Goal: Task Accomplishment & Management: Use online tool/utility

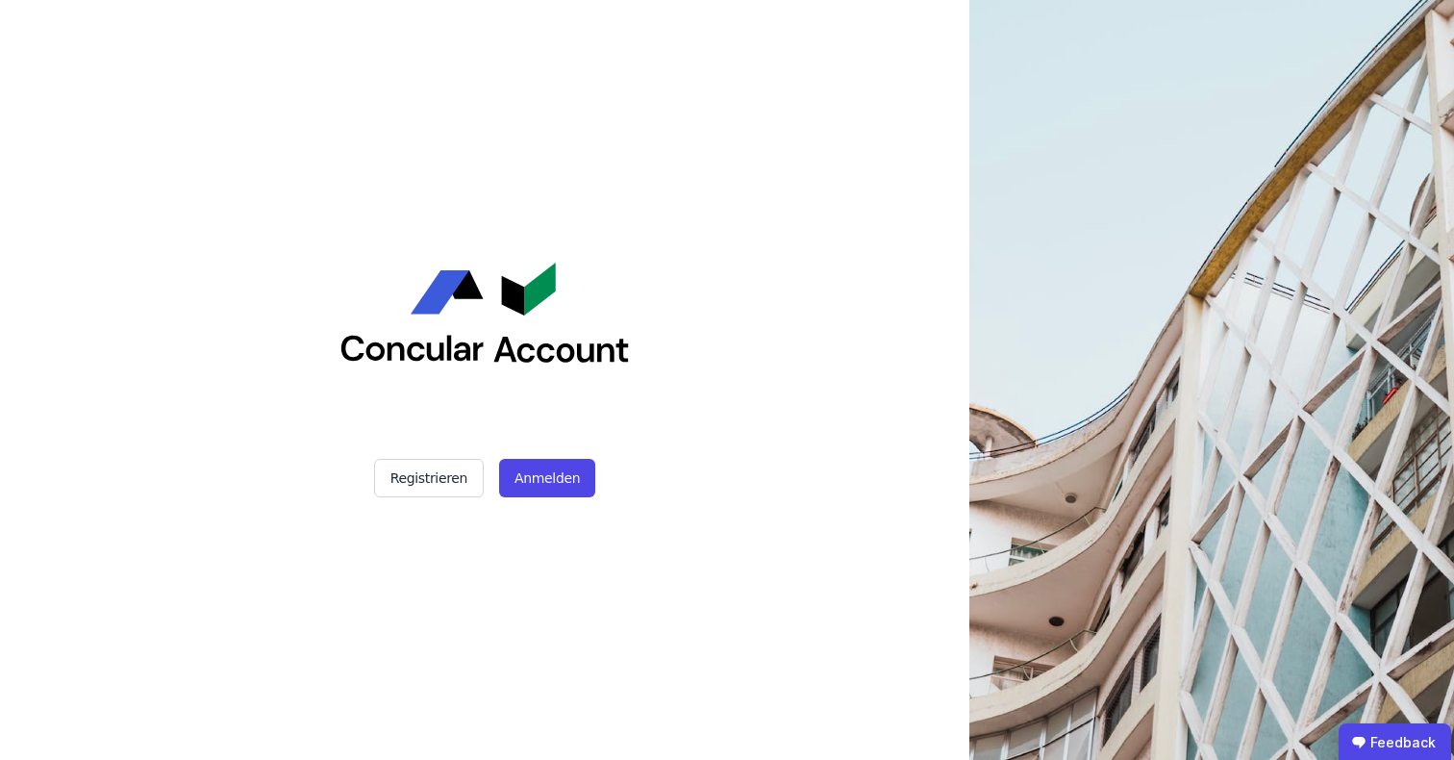
click at [589, 497] on div "Registrieren Anmelden" at bounding box center [484, 380] width 481 height 760
click at [581, 490] on button "Anmelden" at bounding box center [547, 478] width 96 height 38
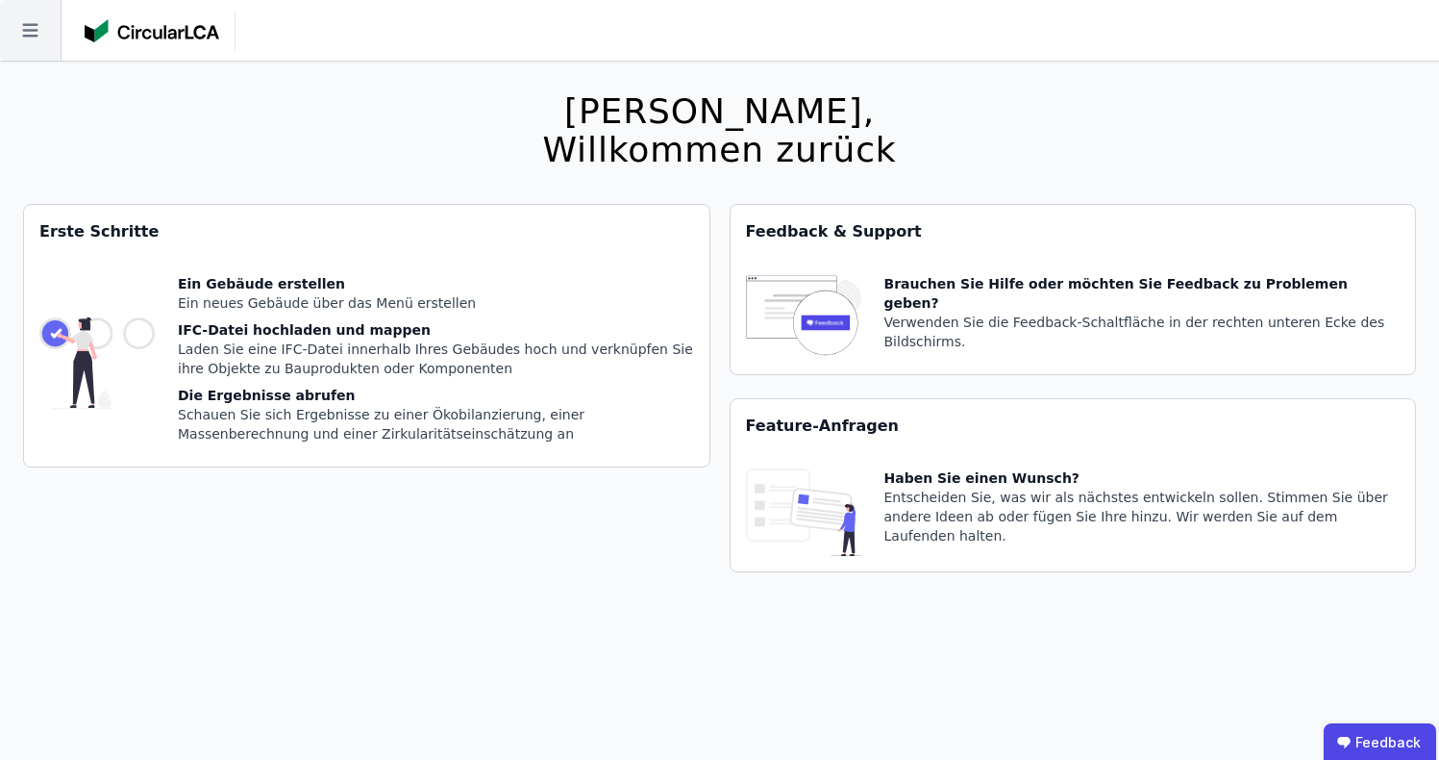
click at [40, 36] on icon at bounding box center [30, 30] width 61 height 61
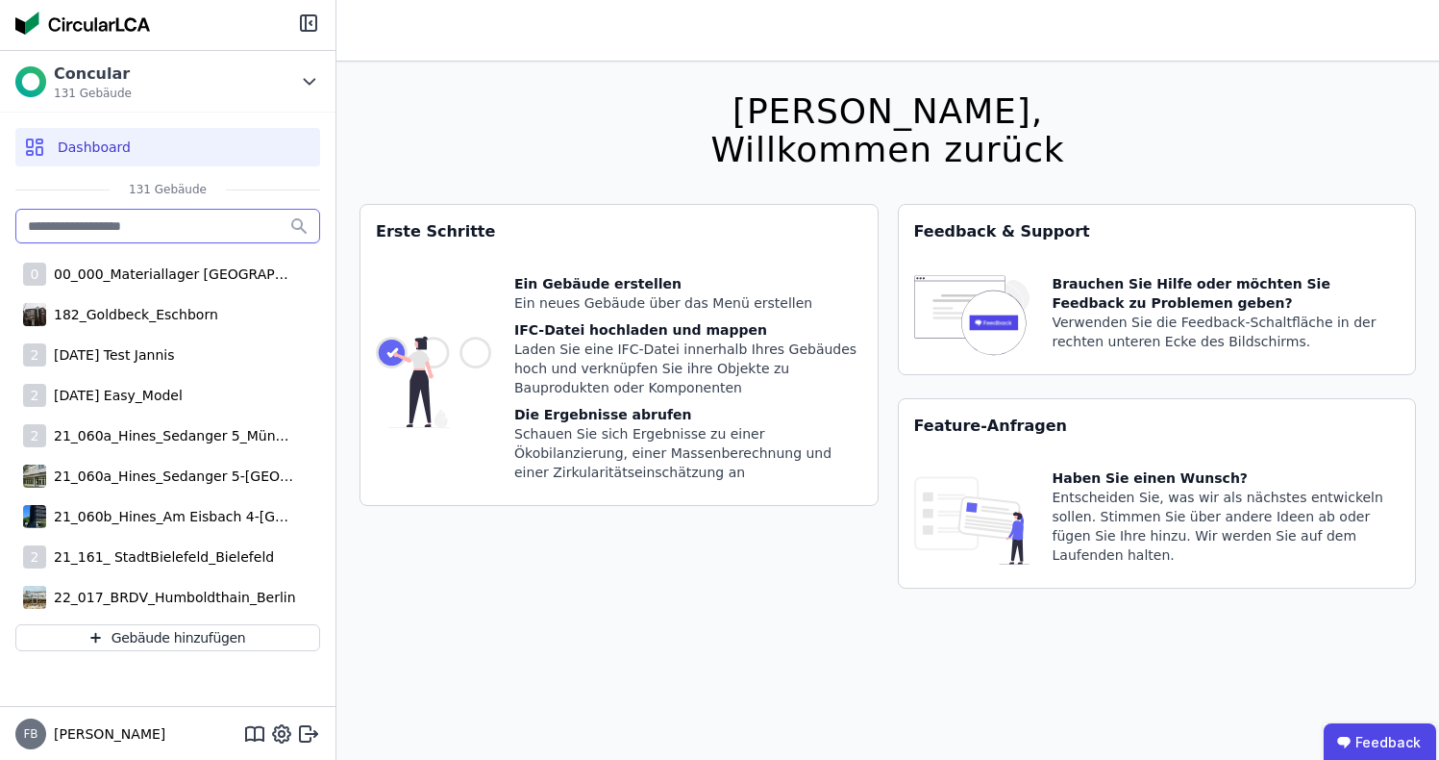
click at [112, 232] on input "text" at bounding box center [167, 226] width 305 height 35
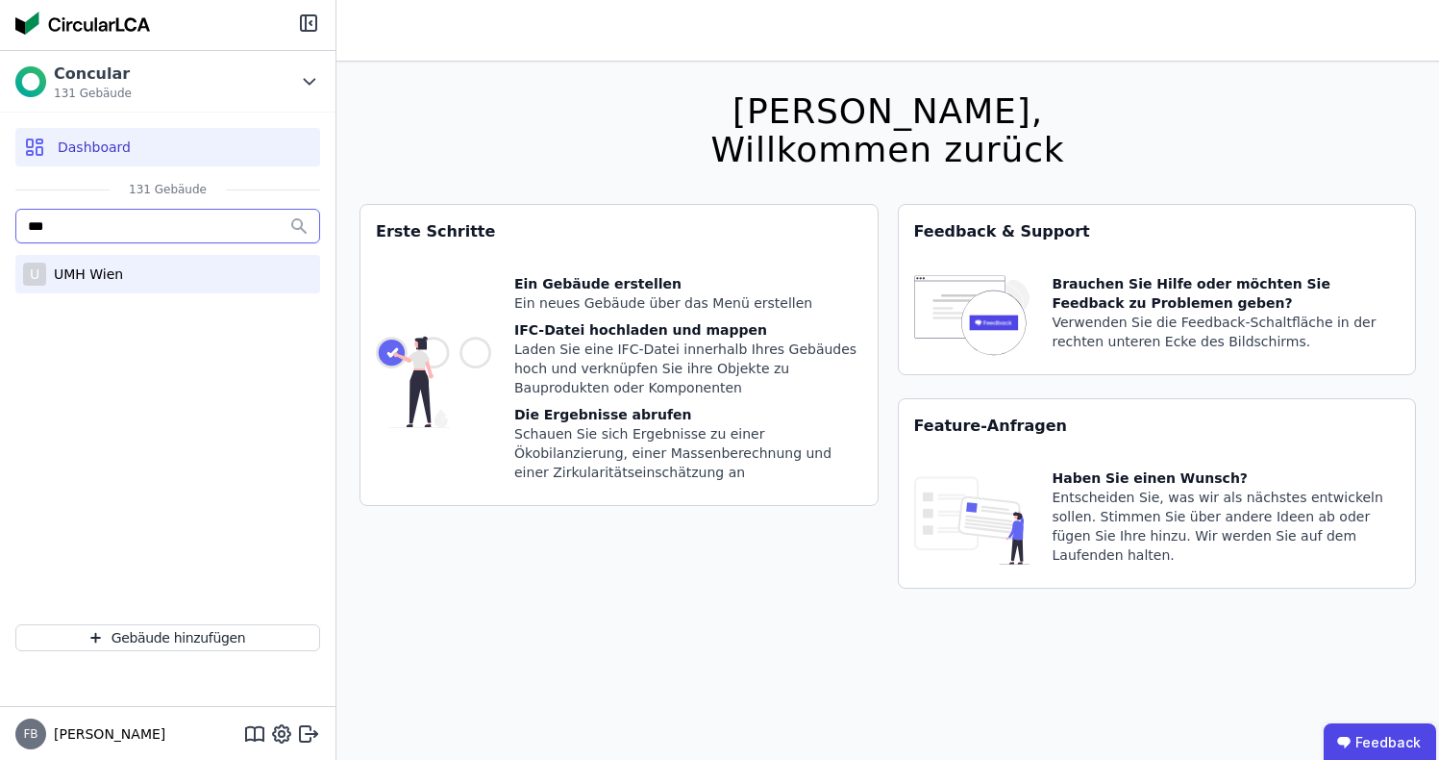
type input "***"
click at [107, 276] on div "UMH Wien" at bounding box center [84, 273] width 77 height 19
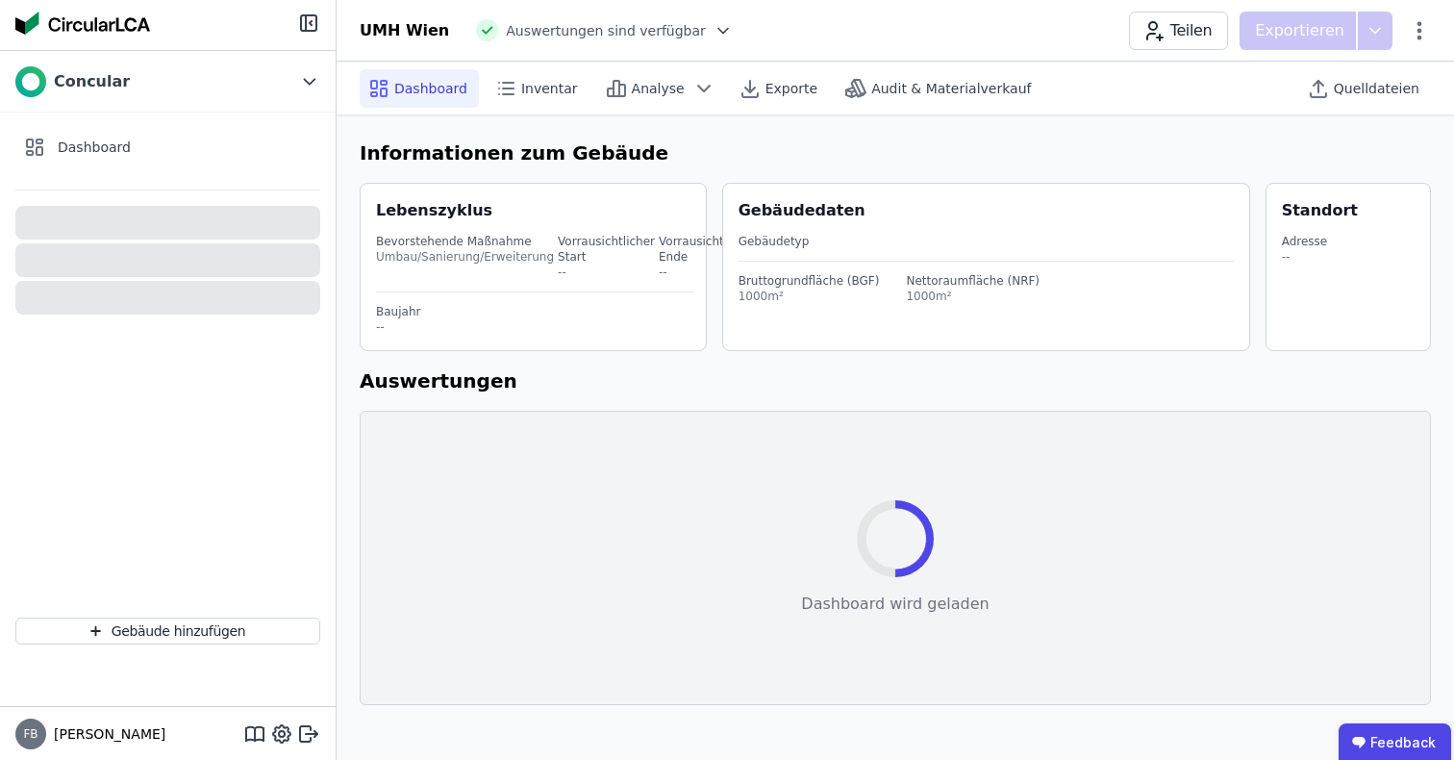
select select "*"
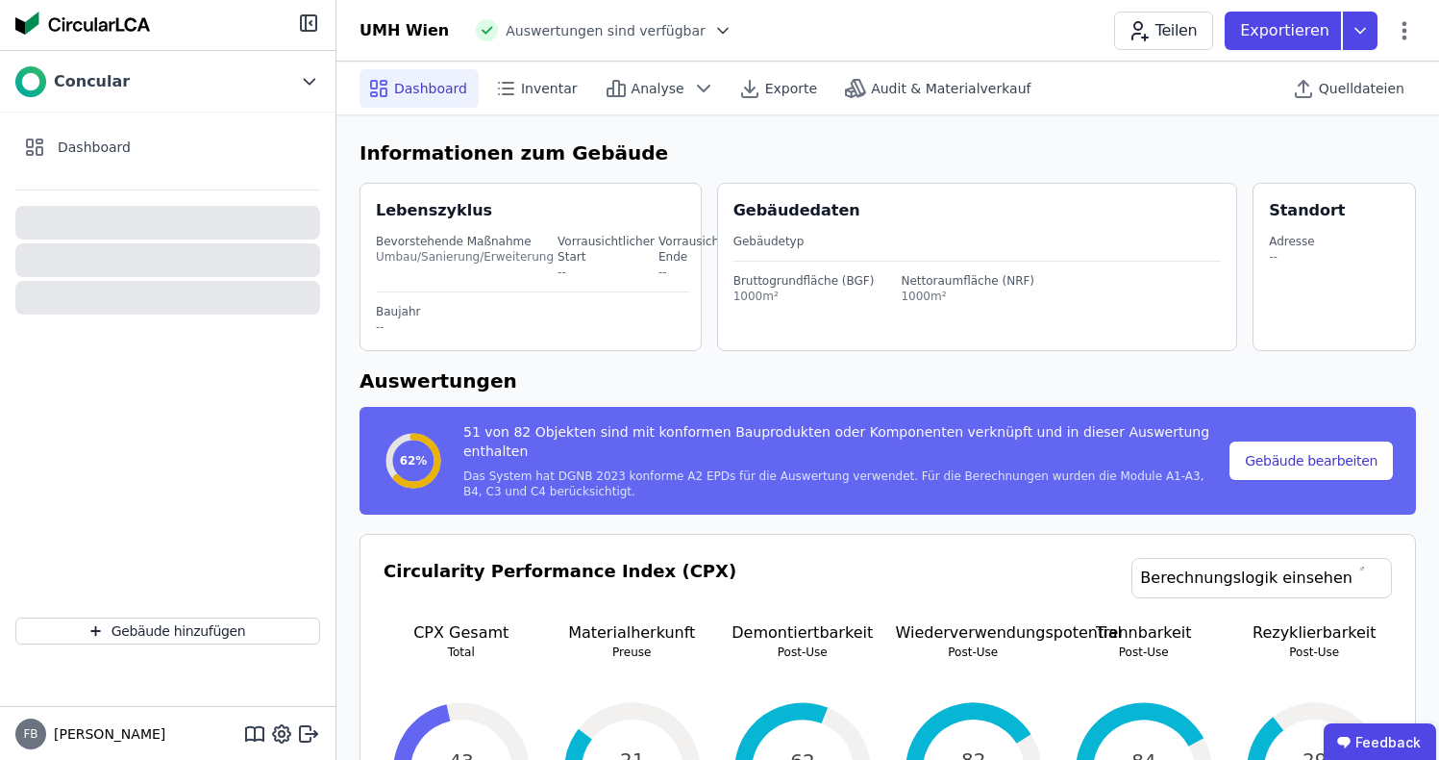
select select "*"
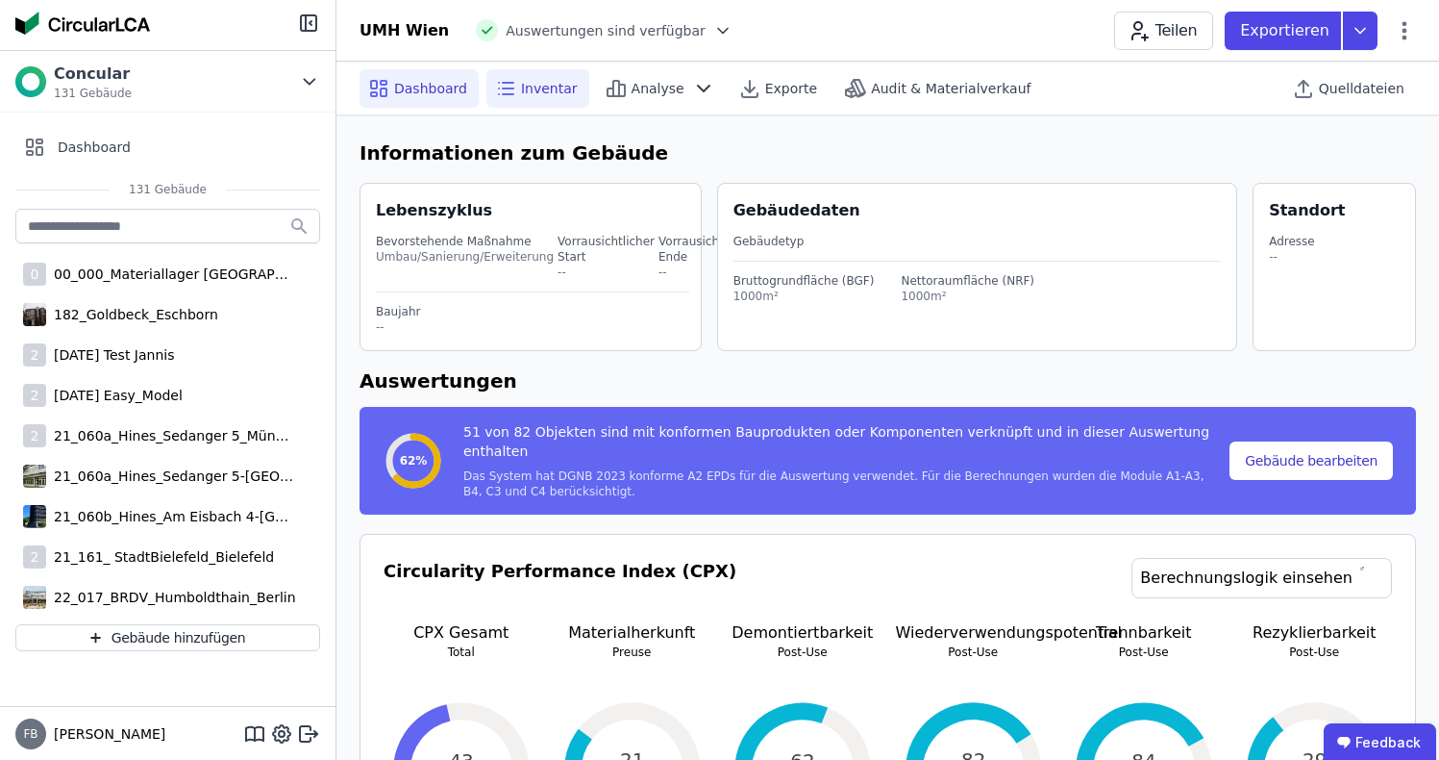
click at [510, 70] on div "Inventar" at bounding box center [538, 88] width 103 height 38
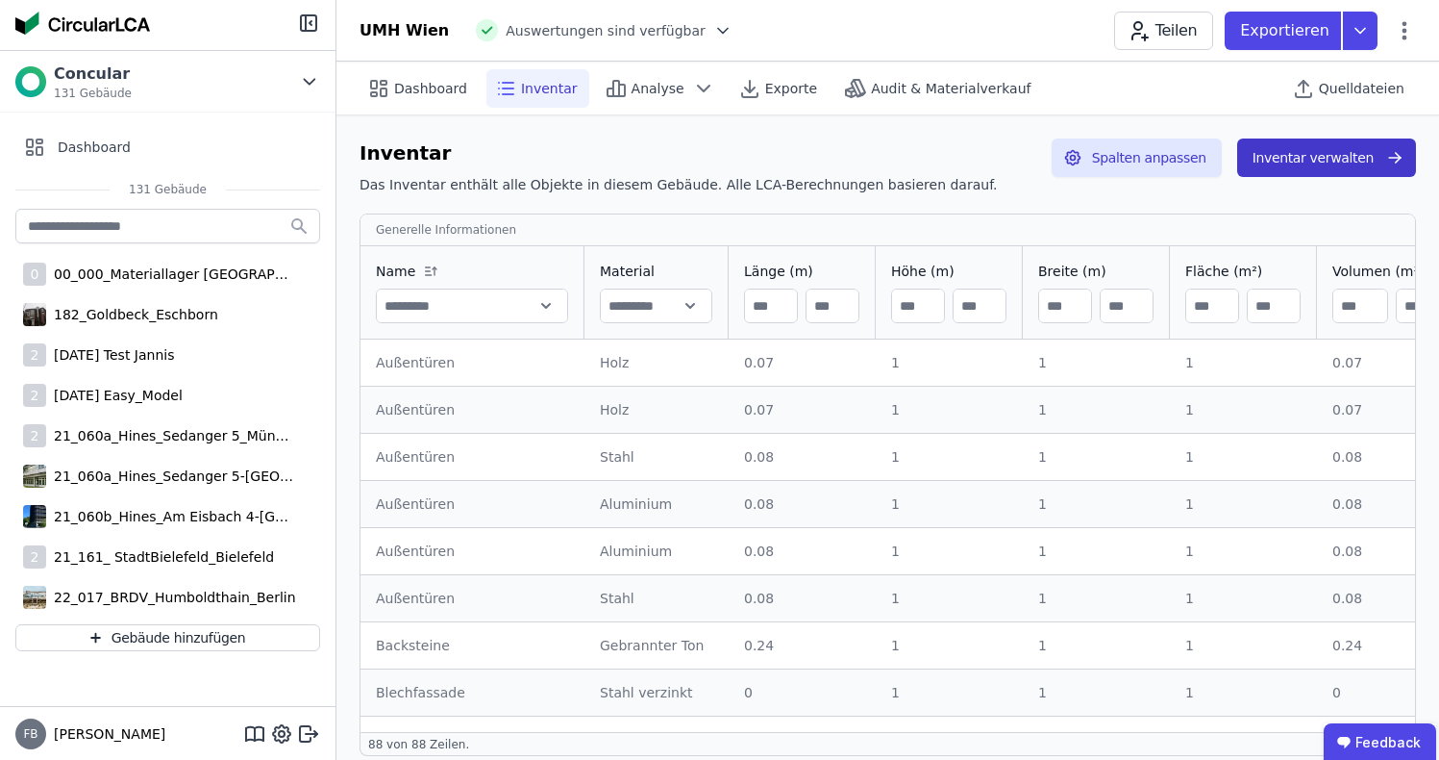
click at [1289, 155] on button "Inventar verwalten" at bounding box center [1327, 157] width 179 height 38
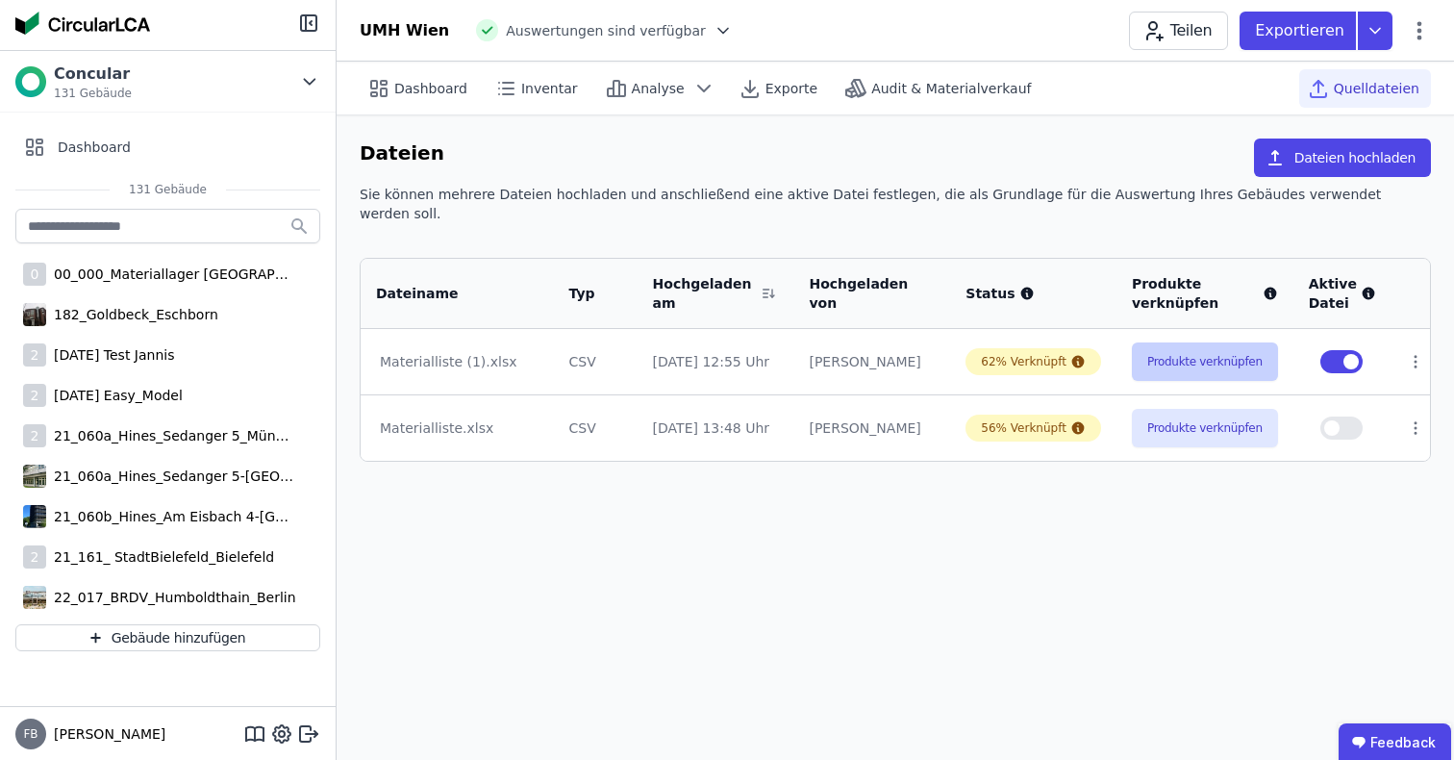
click at [1234, 342] on button "Produkte verknüpfen" at bounding box center [1205, 361] width 146 height 38
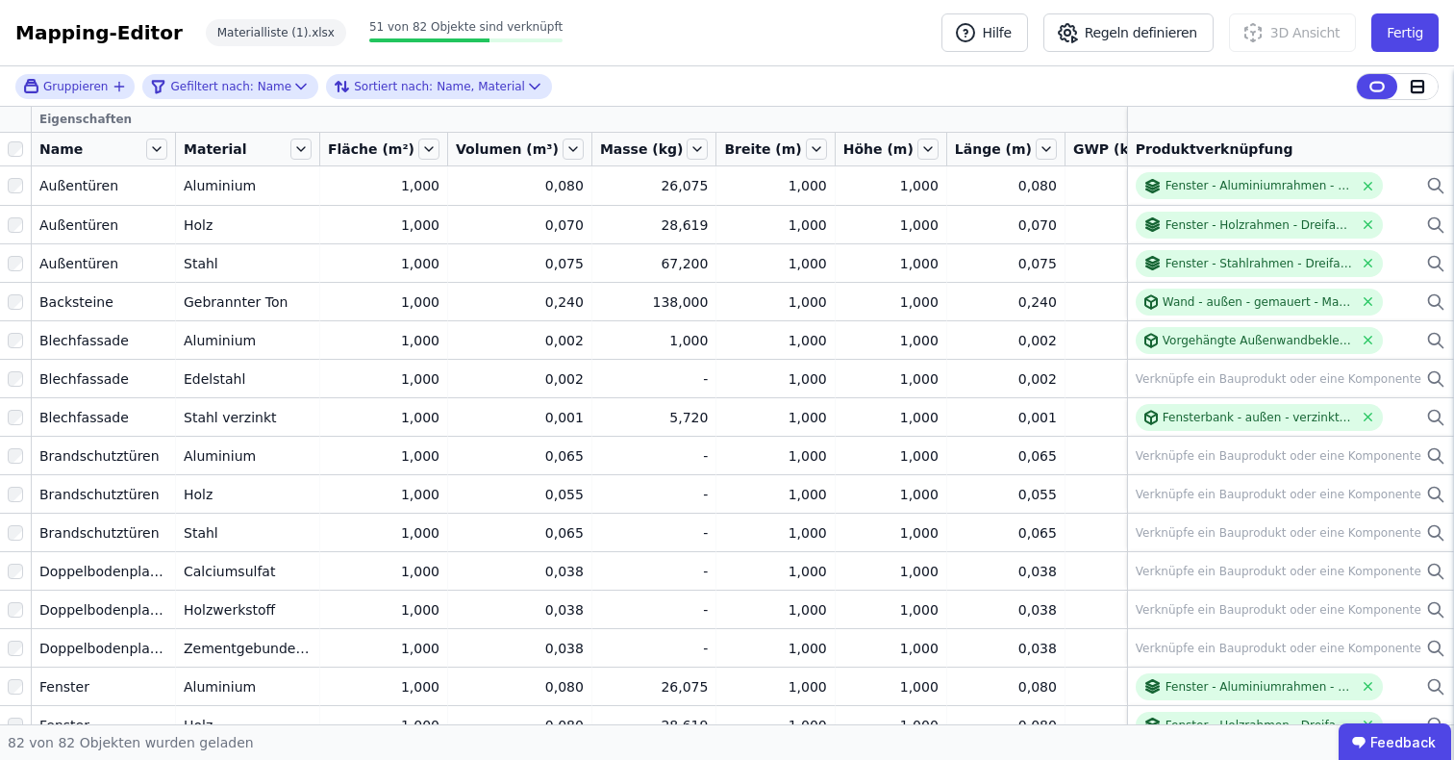
scroll to position [0, 19]
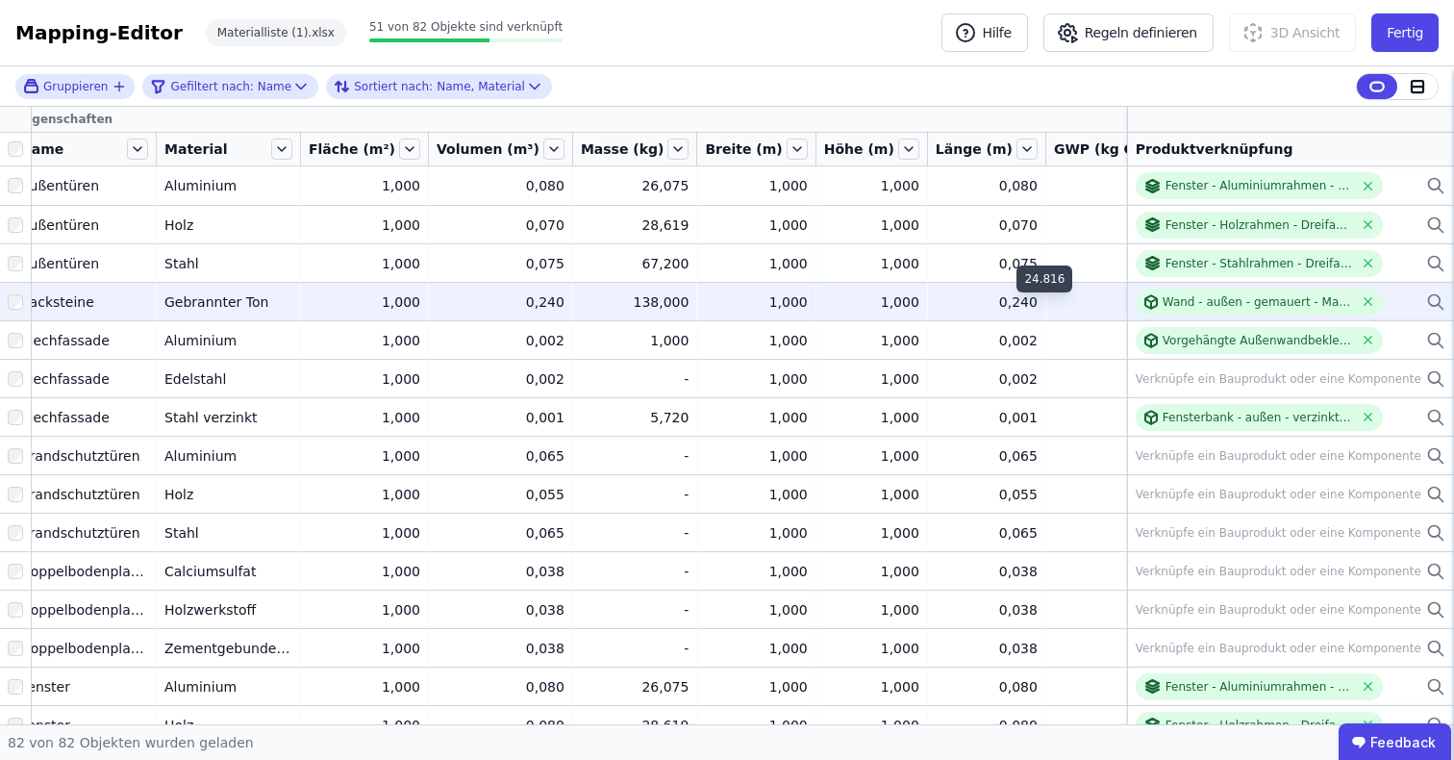
click at [1097, 299] on div "24,816" at bounding box center [1122, 301] width 137 height 19
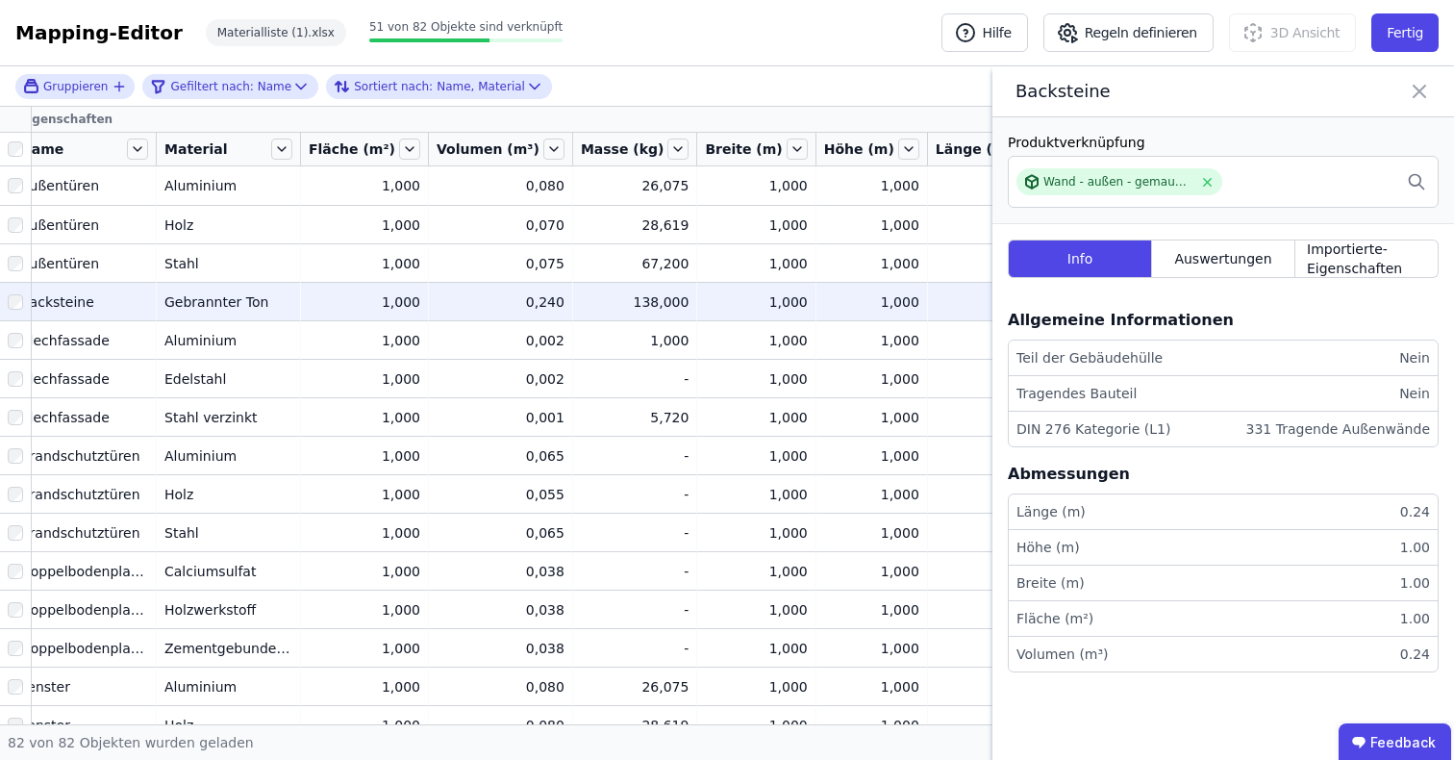
click at [1409, 81] on icon at bounding box center [1419, 91] width 23 height 27
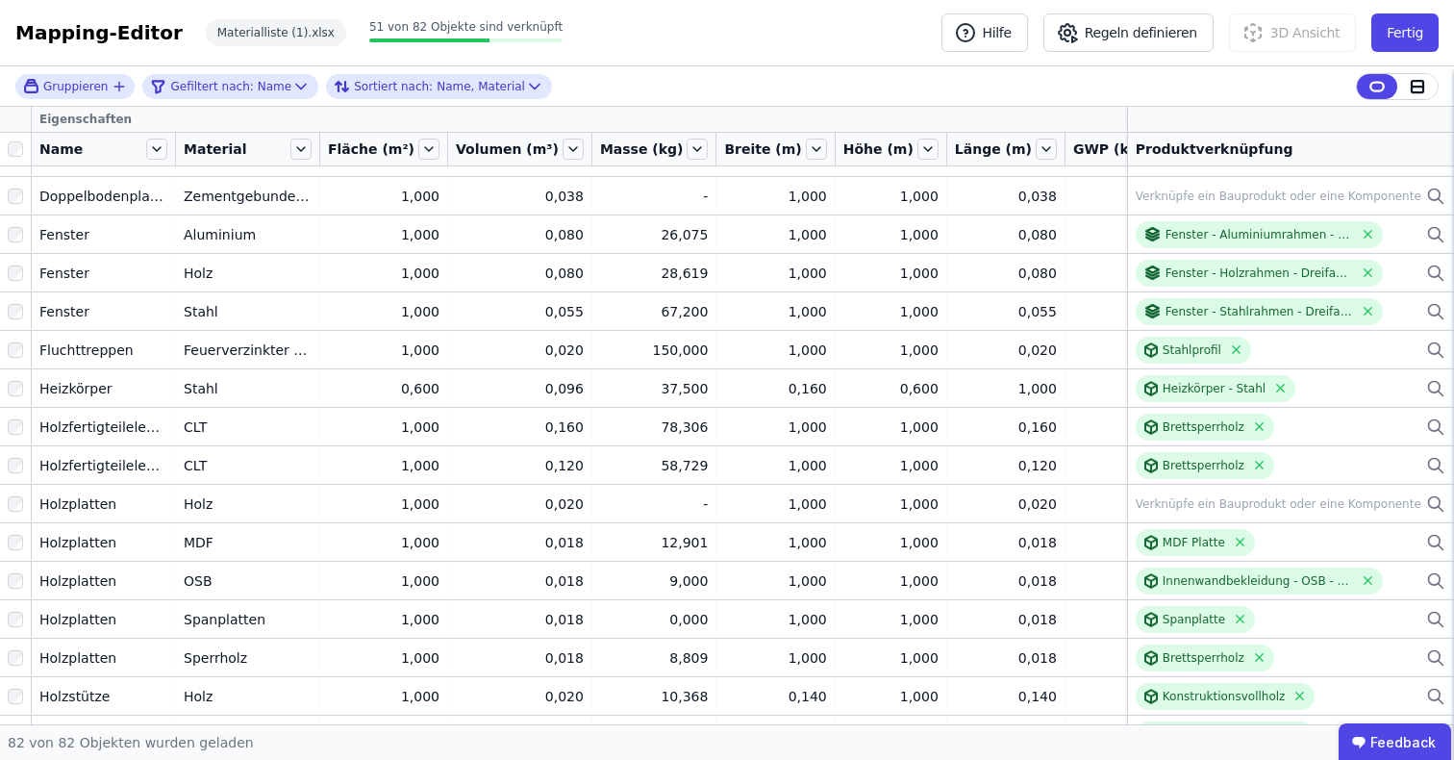
scroll to position [451, 0]
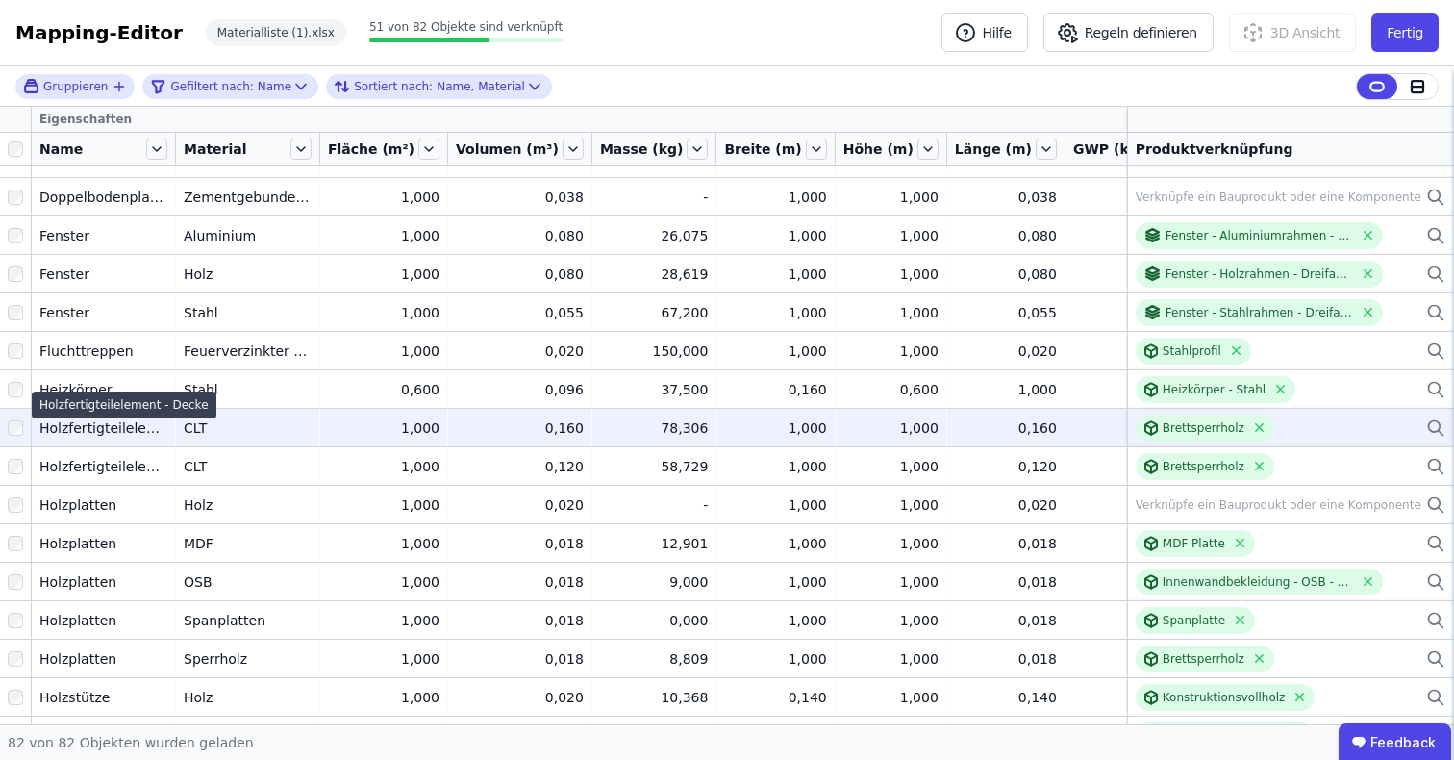
click at [128, 426] on div "Holzfertigteilelement - Decke" at bounding box center [103, 427] width 128 height 19
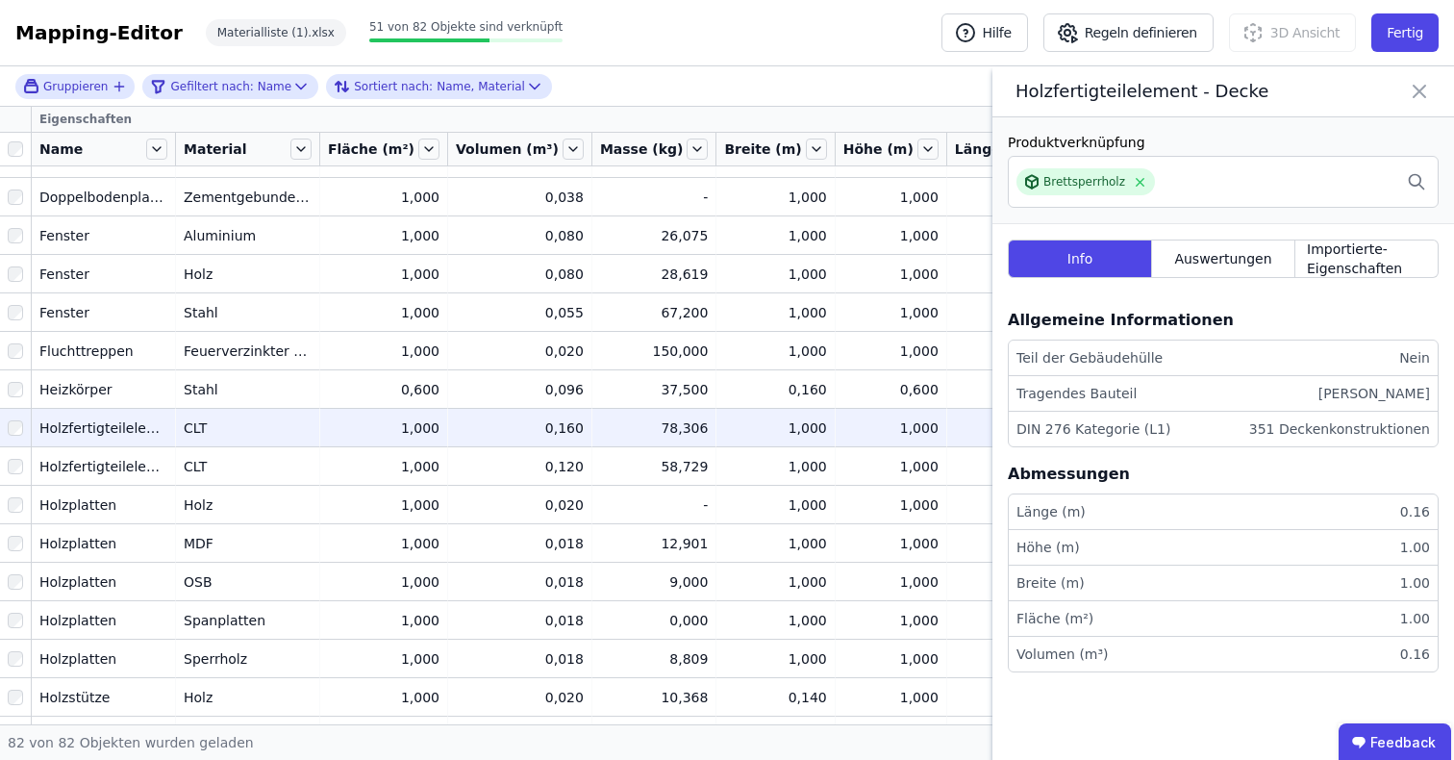
click at [1410, 90] on icon at bounding box center [1419, 91] width 23 height 27
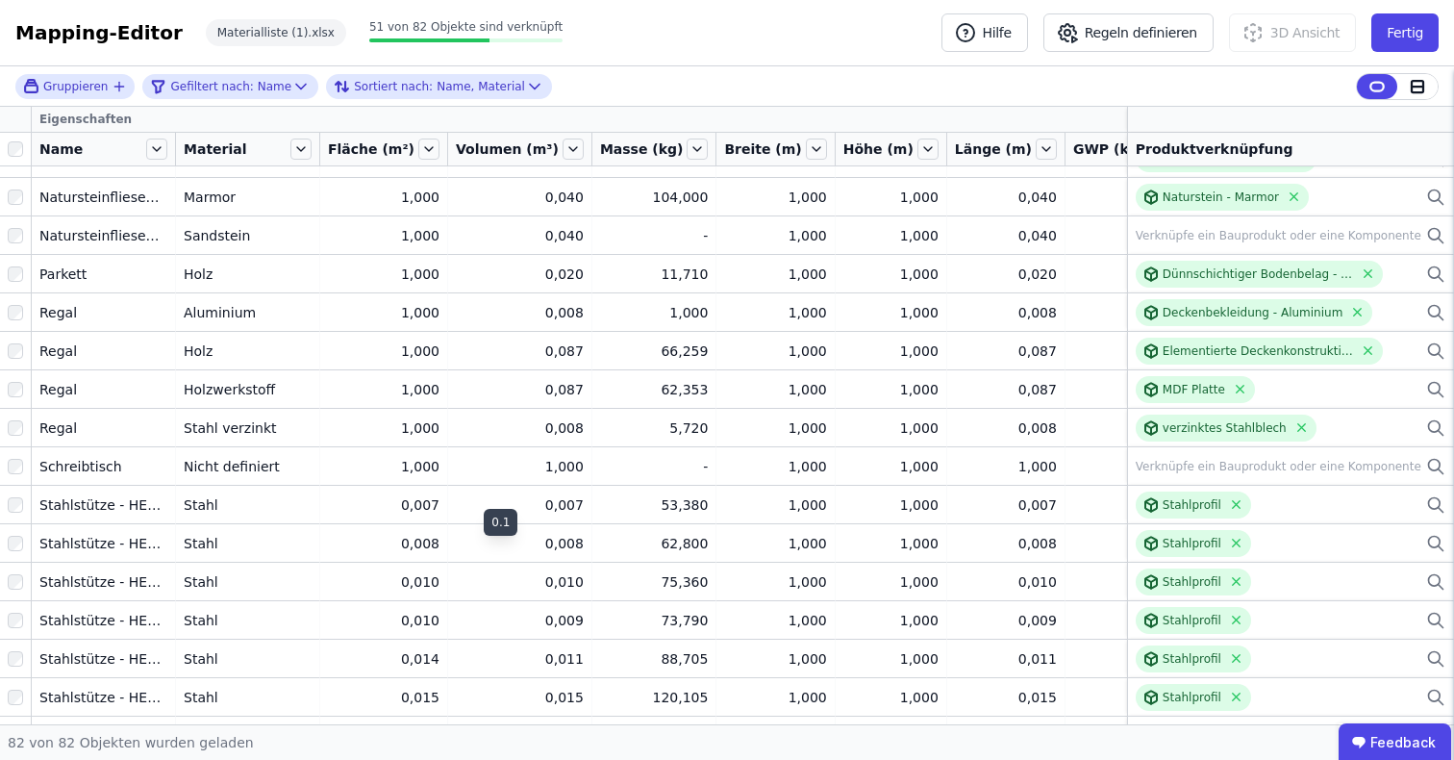
scroll to position [2175, 0]
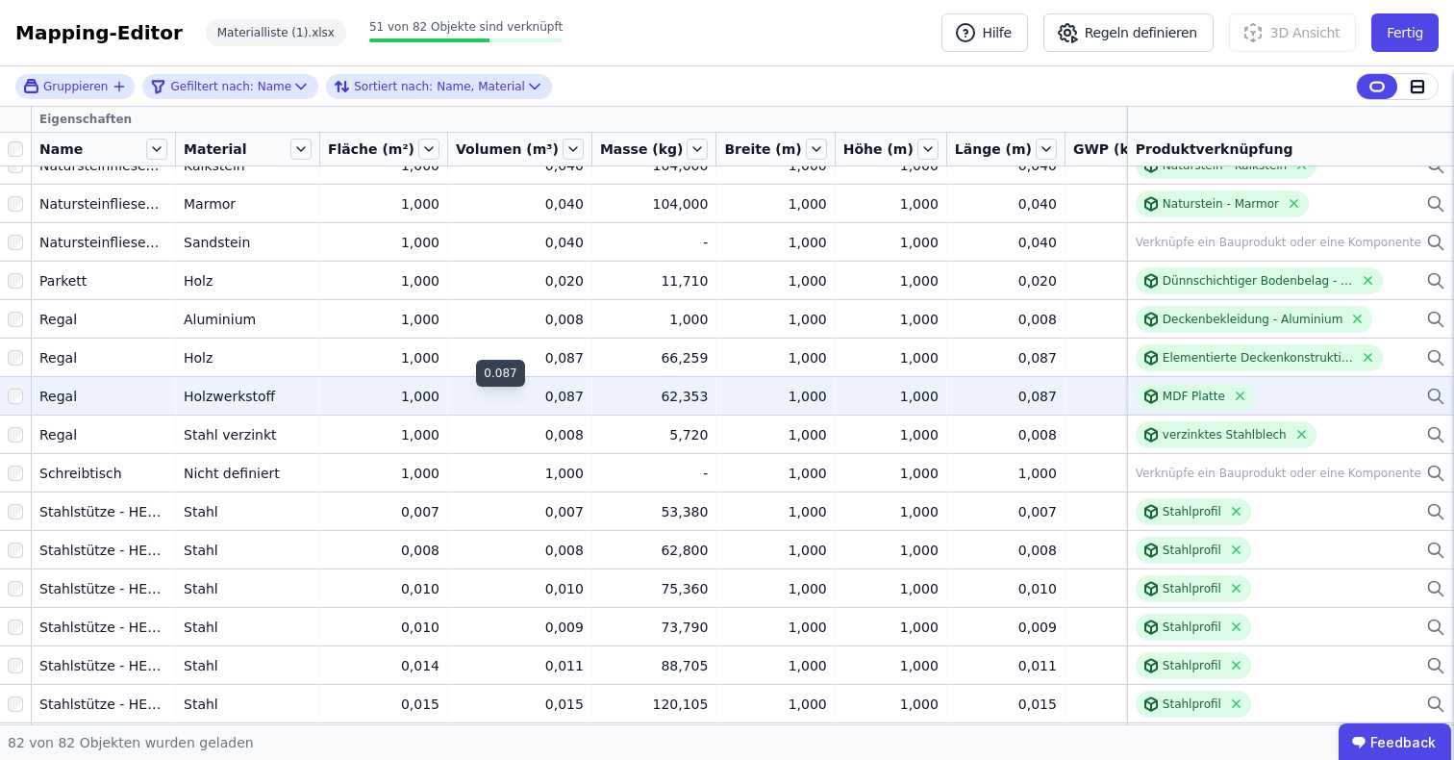
click at [463, 391] on div "0,087" at bounding box center [520, 396] width 128 height 19
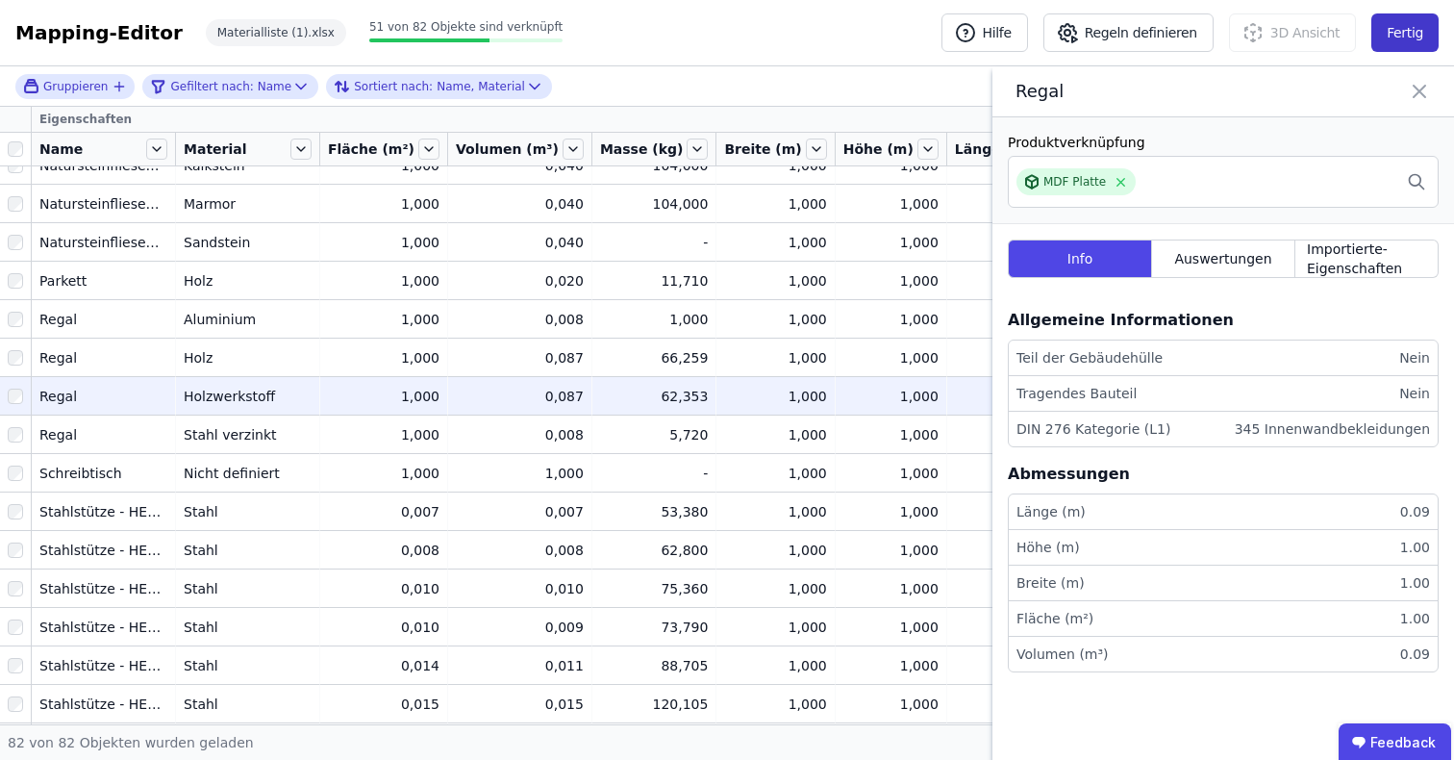
click at [1393, 36] on button "Fertig" at bounding box center [1404, 32] width 67 height 38
